Goal: Go to known website: Access a specific website the user already knows

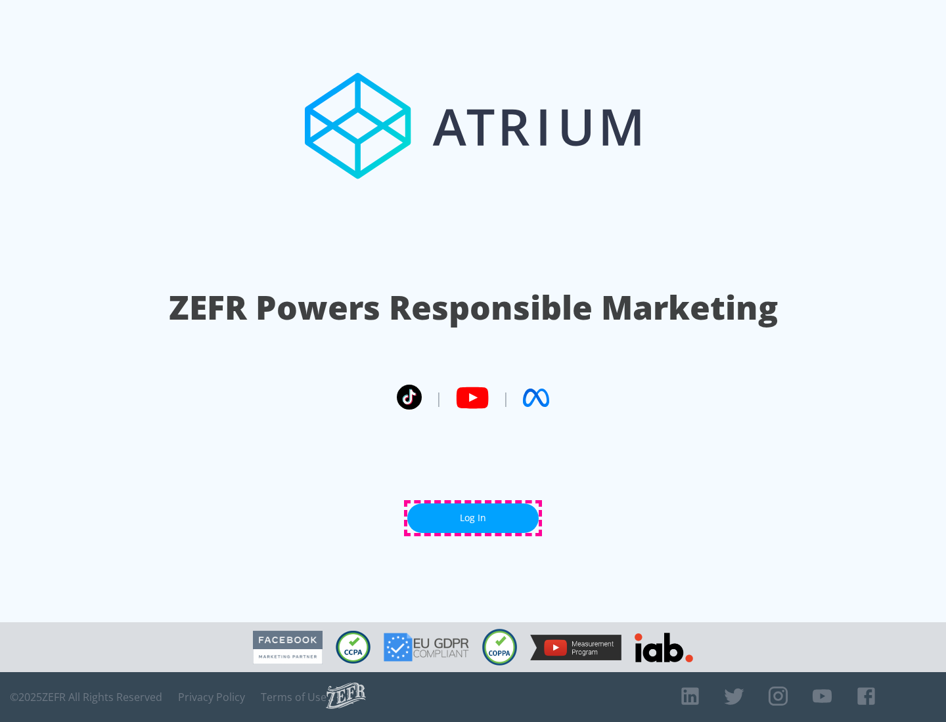
click at [473, 518] on link "Log In" at bounding box center [472, 519] width 131 height 30
